Goal: Task Accomplishment & Management: Manage account settings

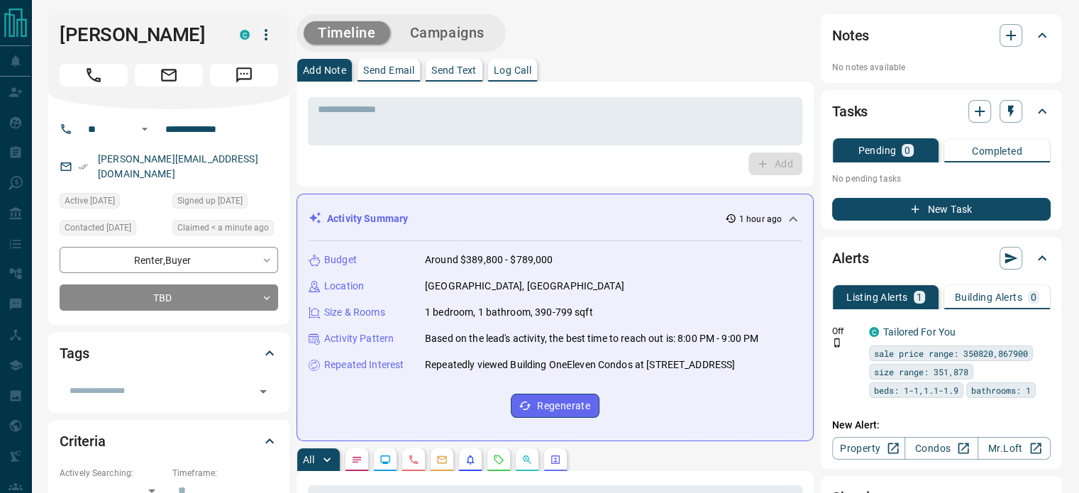
scroll to position [2, 0]
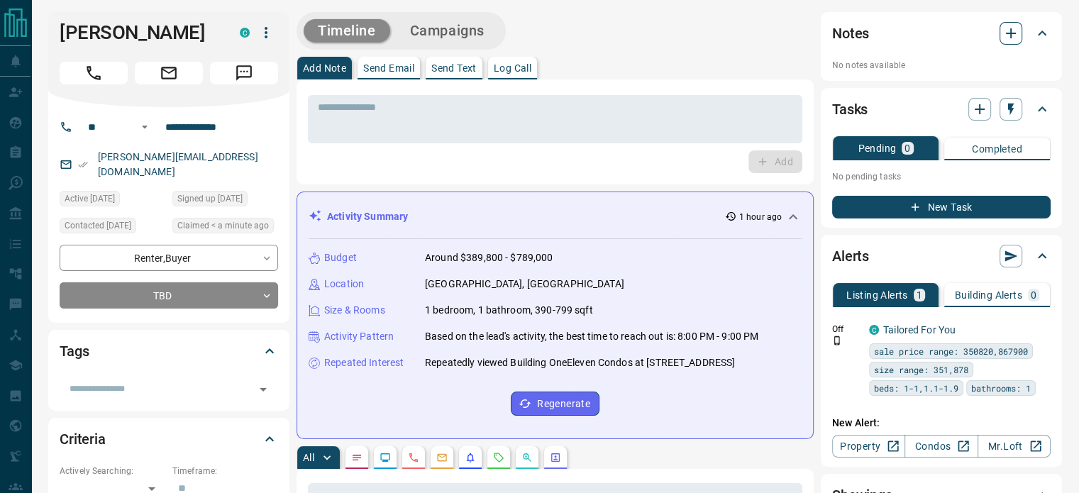
click at [1014, 40] on icon "button" at bounding box center [1010, 33] width 17 height 17
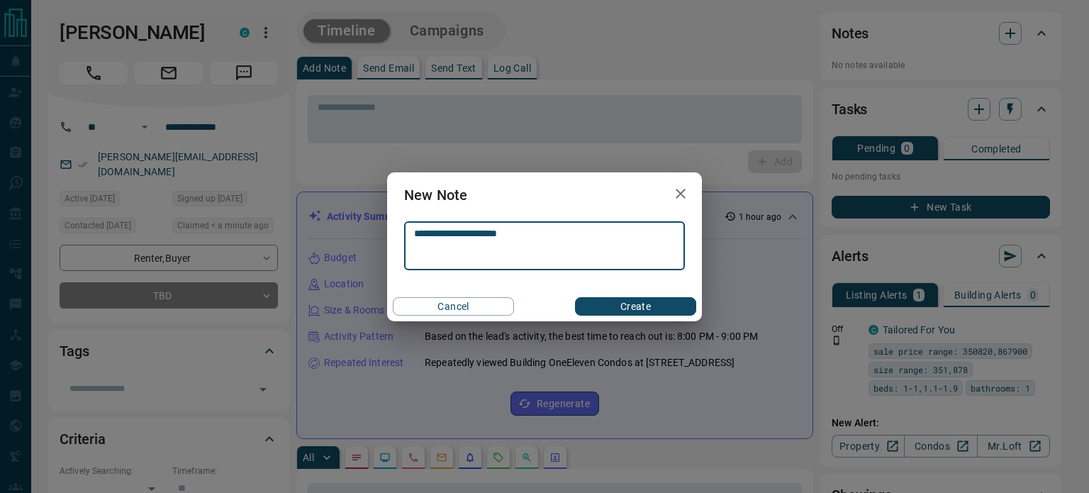
type textarea "**********"
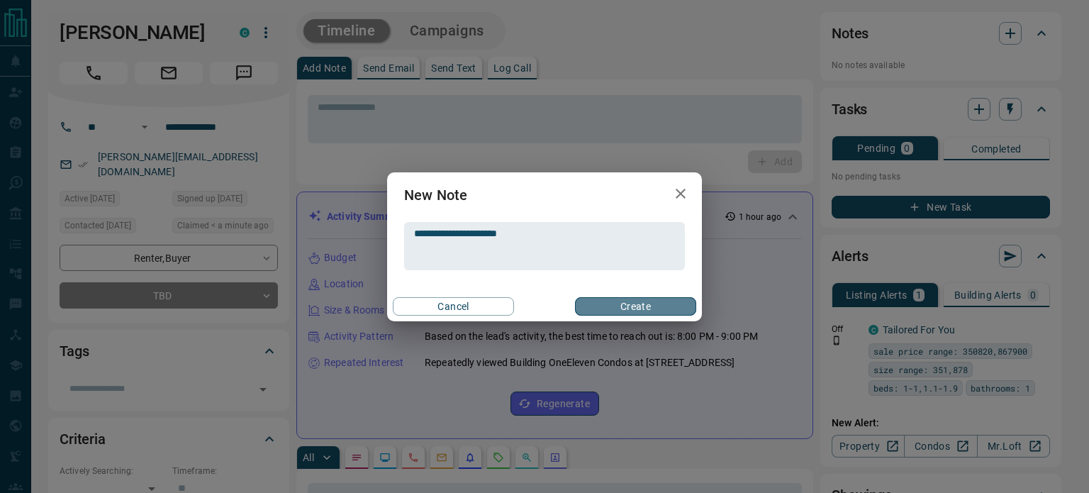
click at [614, 314] on button "Create" at bounding box center [635, 306] width 121 height 18
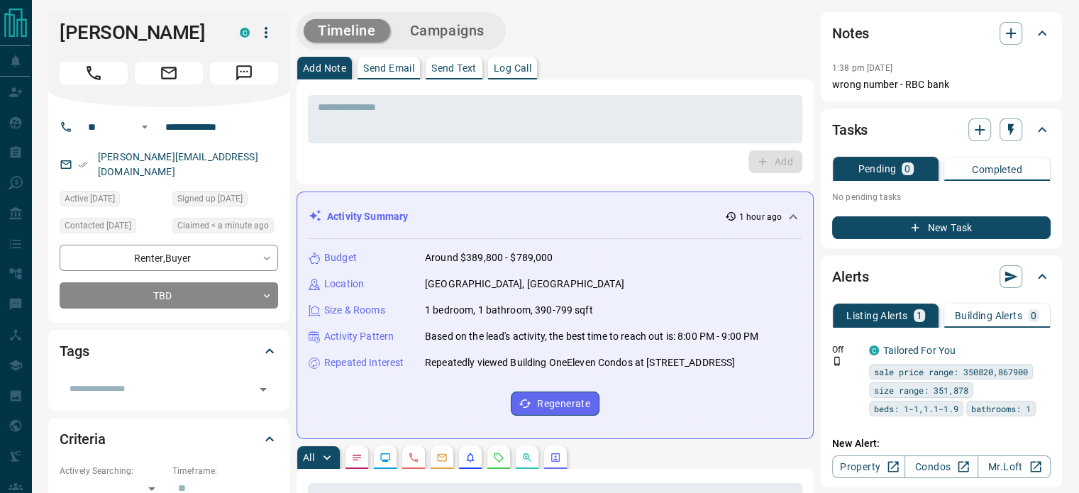
click at [270, 32] on icon "button" at bounding box center [265, 32] width 17 height 17
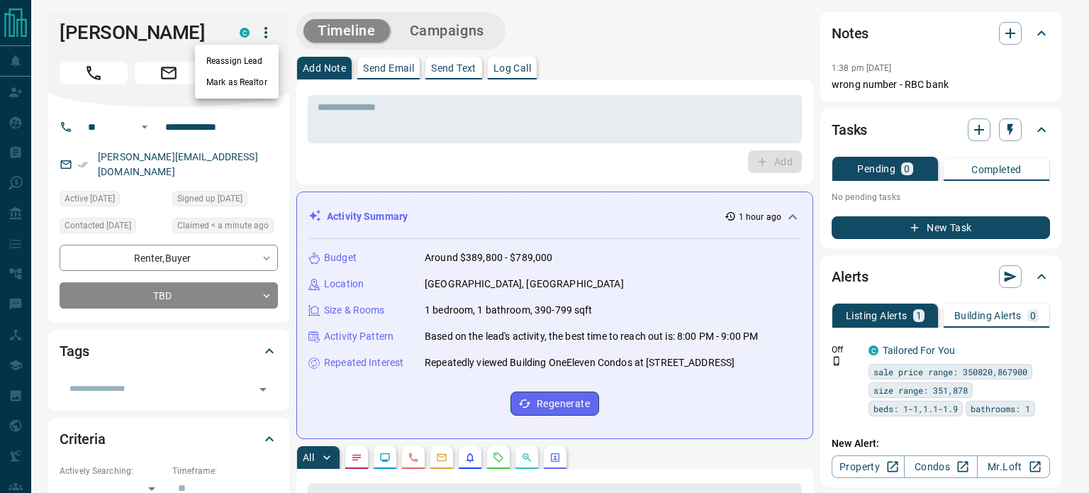
click at [192, 155] on div at bounding box center [544, 246] width 1089 height 493
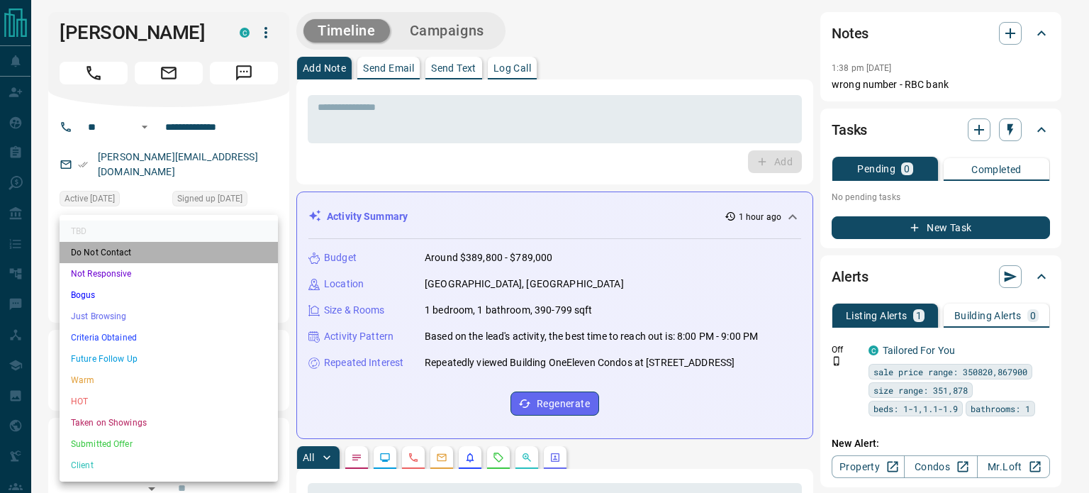
click at [139, 251] on li "Do Not Contact" at bounding box center [169, 252] width 218 height 21
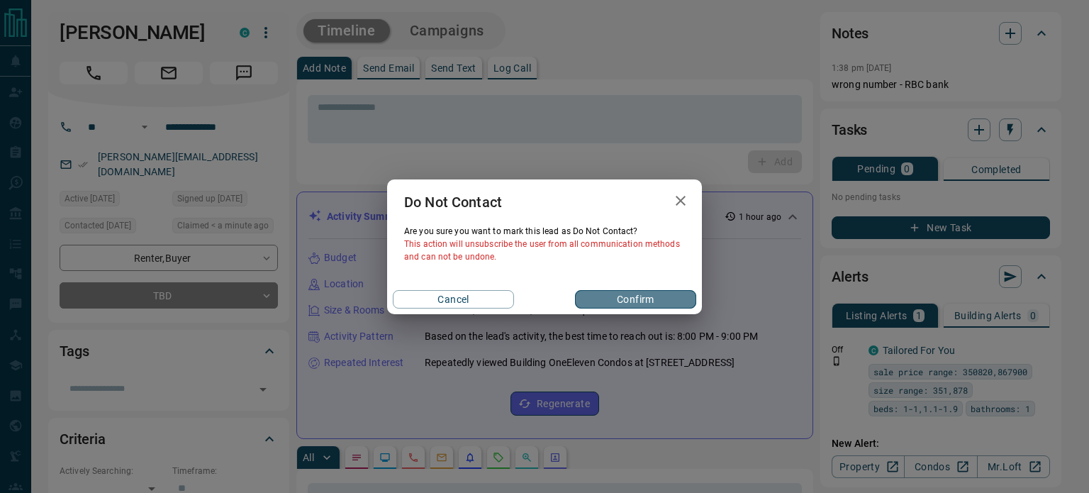
click at [620, 294] on button "Confirm" at bounding box center [635, 299] width 121 height 18
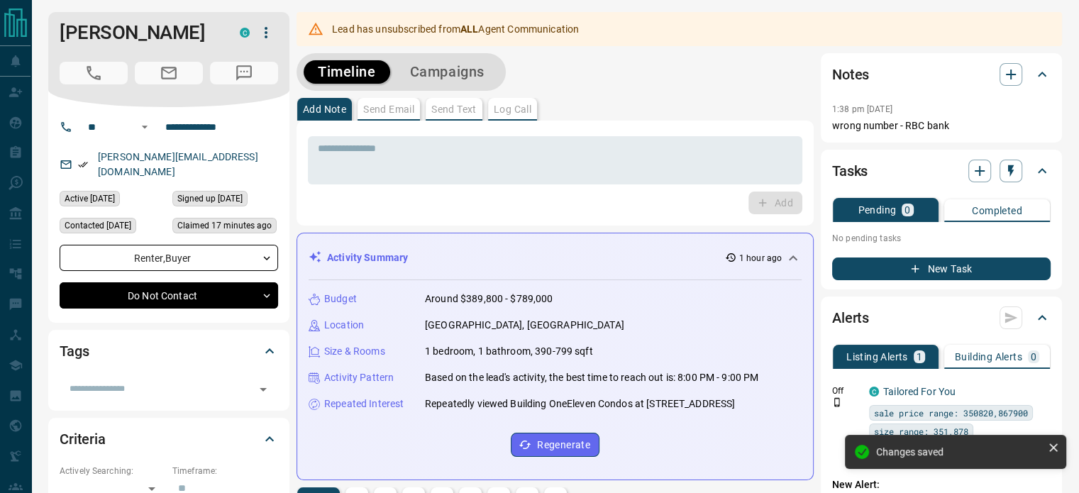
type input "*"
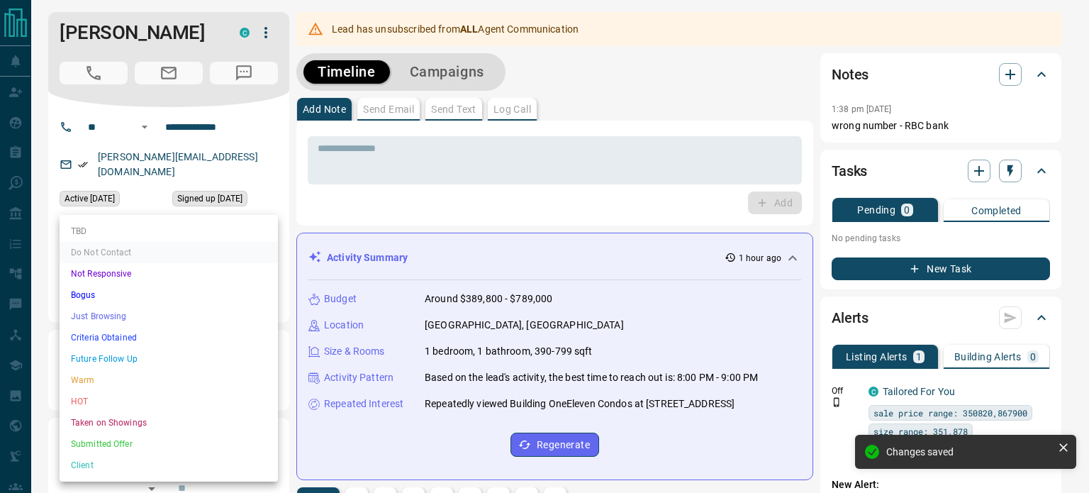
click at [155, 295] on li "Bogus" at bounding box center [169, 294] width 218 height 21
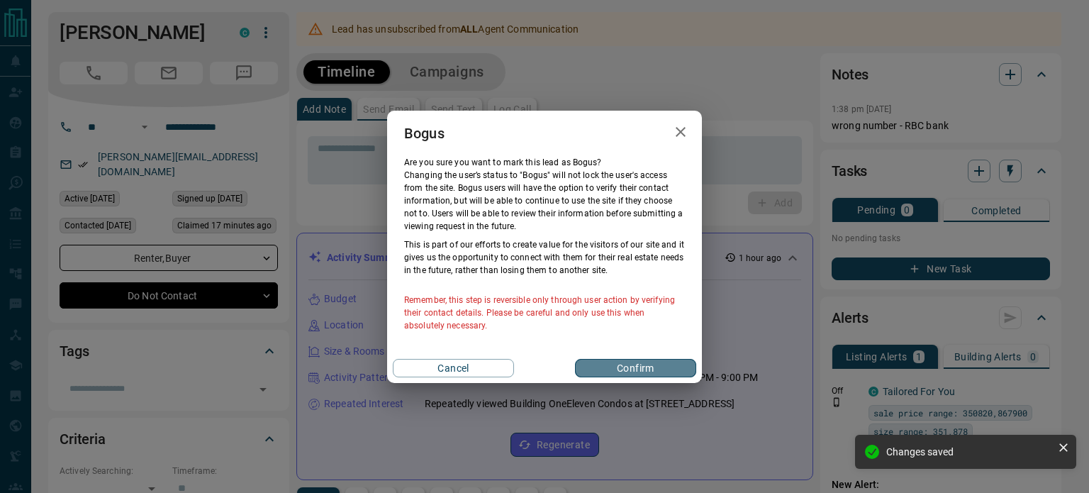
click at [640, 362] on button "Confirm" at bounding box center [635, 368] width 121 height 18
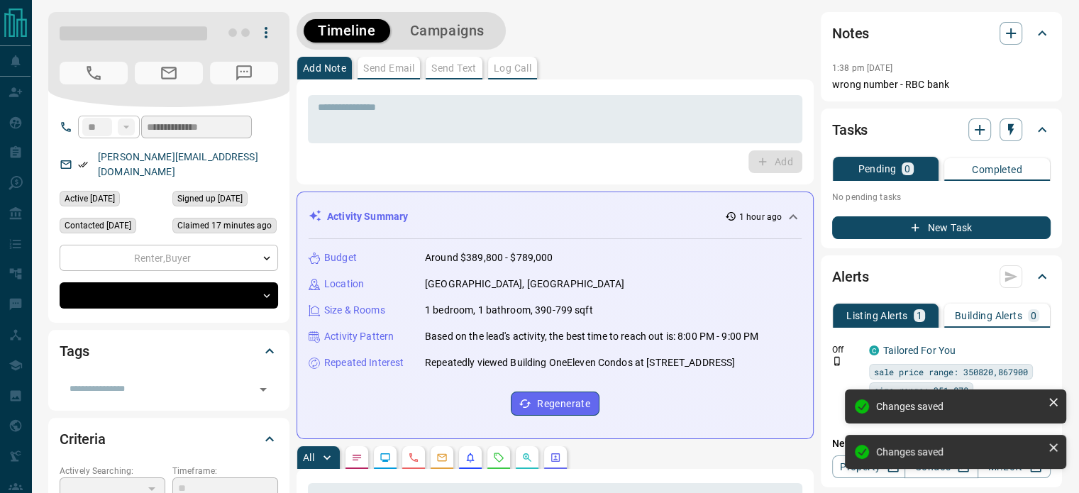
type input "**********"
type input "*"
